Goal: Check status

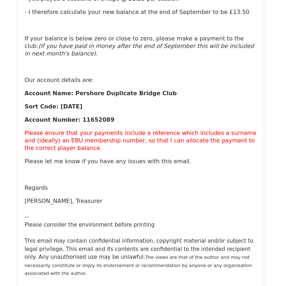
scroll to position [19018, 0]
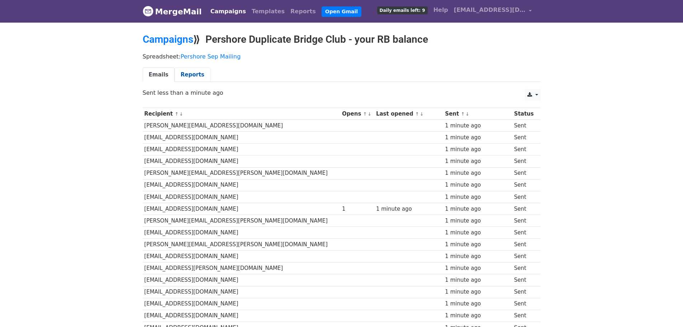
click at [189, 71] on link "Reports" at bounding box center [193, 74] width 36 height 15
